Goal: Information Seeking & Learning: Learn about a topic

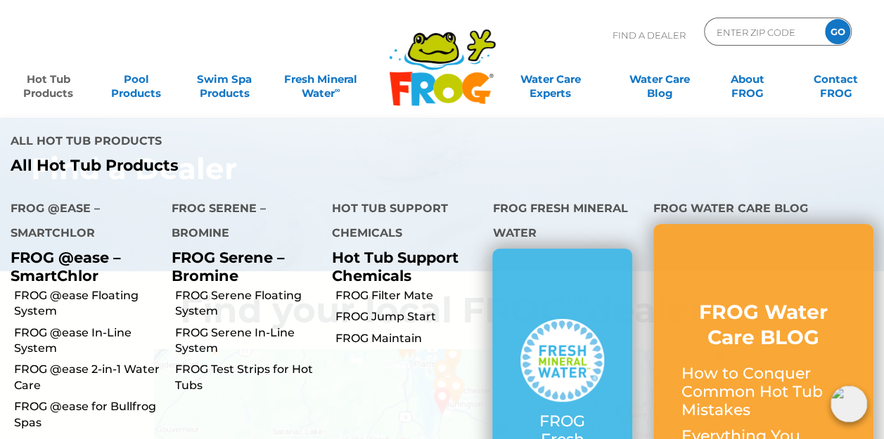
click at [56, 89] on link "Hot Tub Products" at bounding box center [48, 79] width 68 height 28
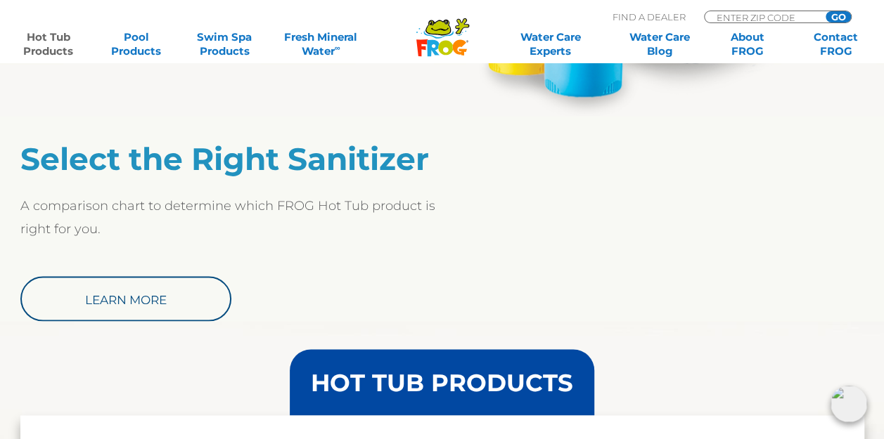
scroll to position [1144, 0]
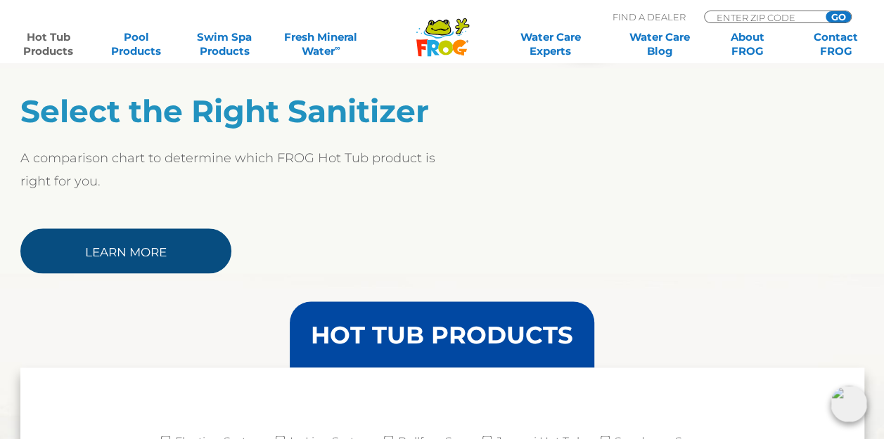
click at [105, 254] on link "Learn More" at bounding box center [125, 250] width 211 height 45
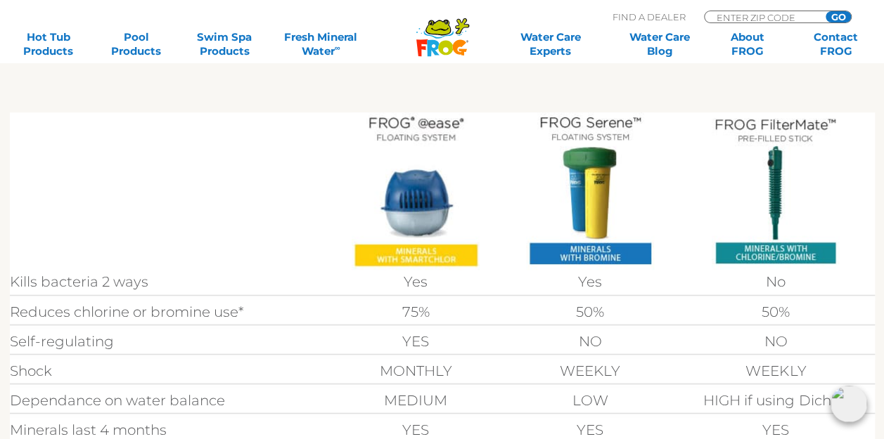
scroll to position [132, 0]
